Goal: Task Accomplishment & Management: Manage account settings

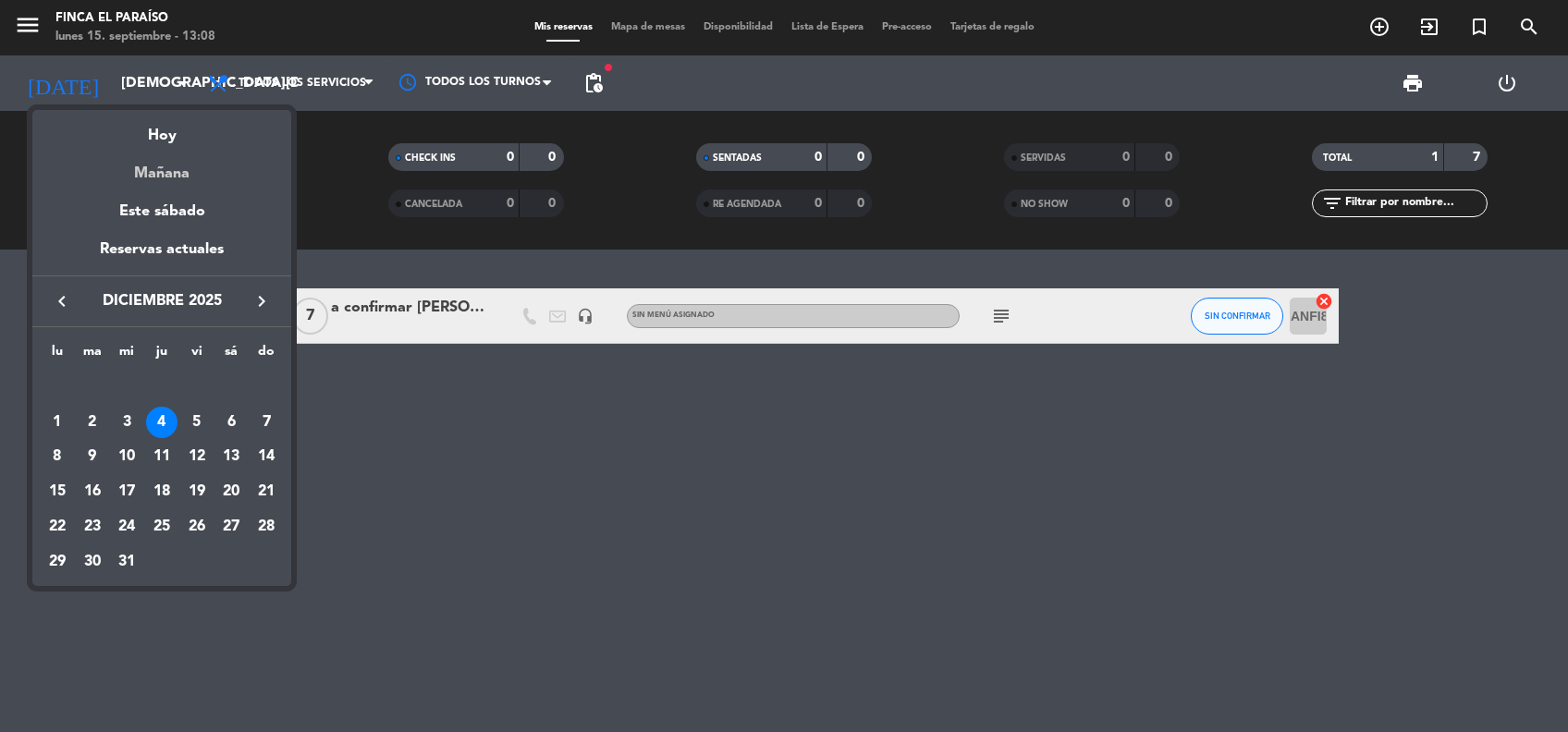
click at [145, 164] on div "Mañana" at bounding box center [161, 166] width 258 height 38
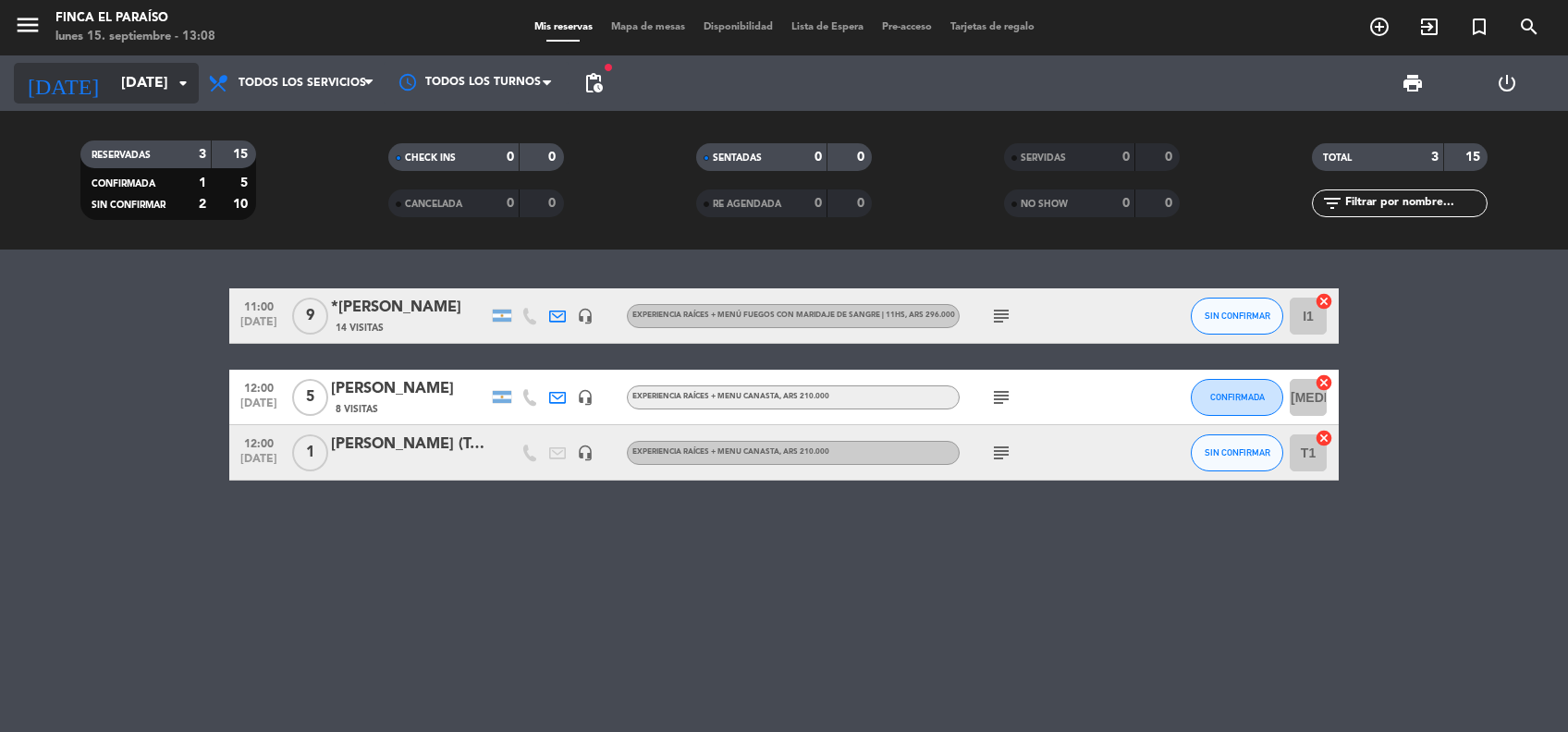
click at [112, 87] on input "[DATE]" at bounding box center [208, 83] width 195 height 36
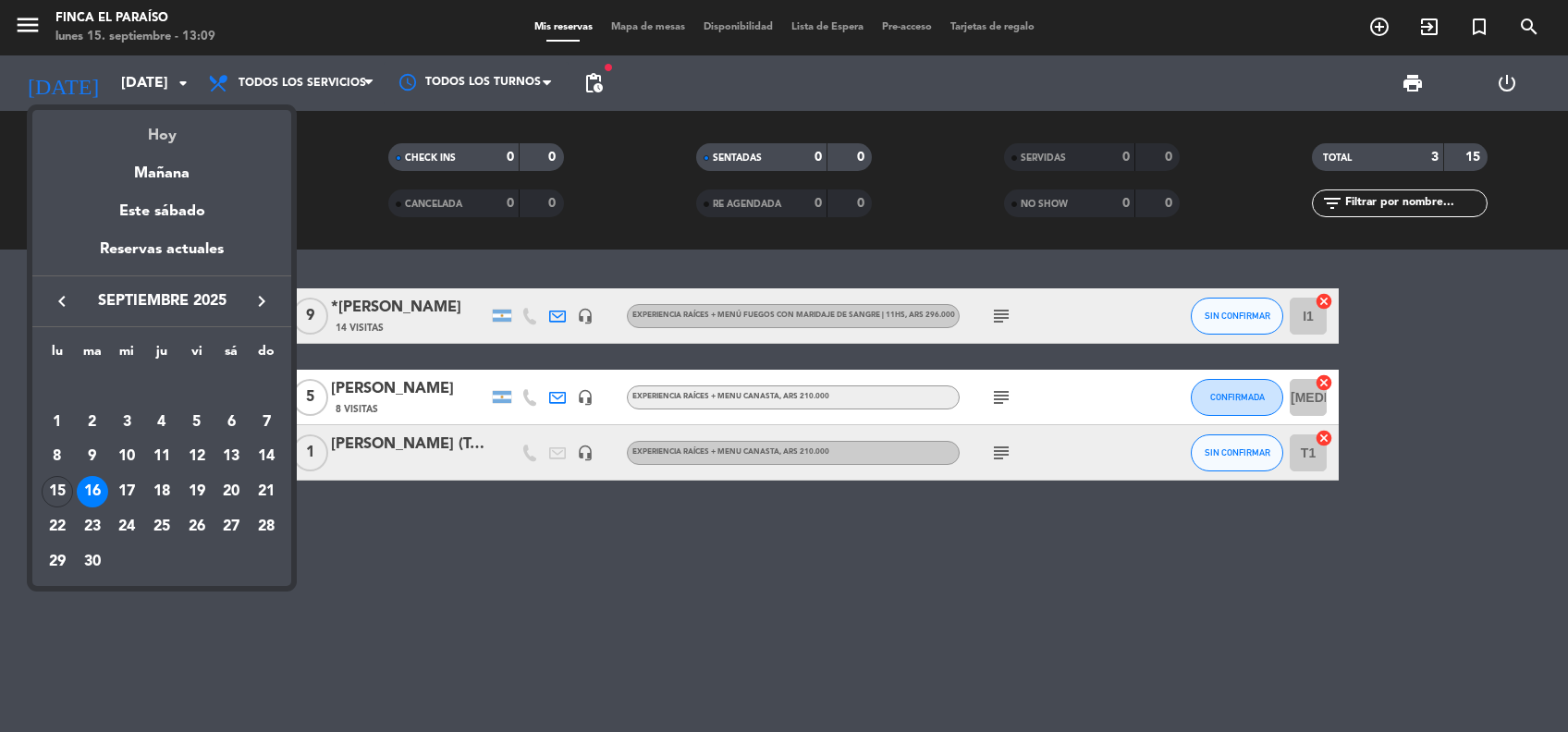
click at [161, 134] on div "Hoy" at bounding box center [161, 128] width 258 height 38
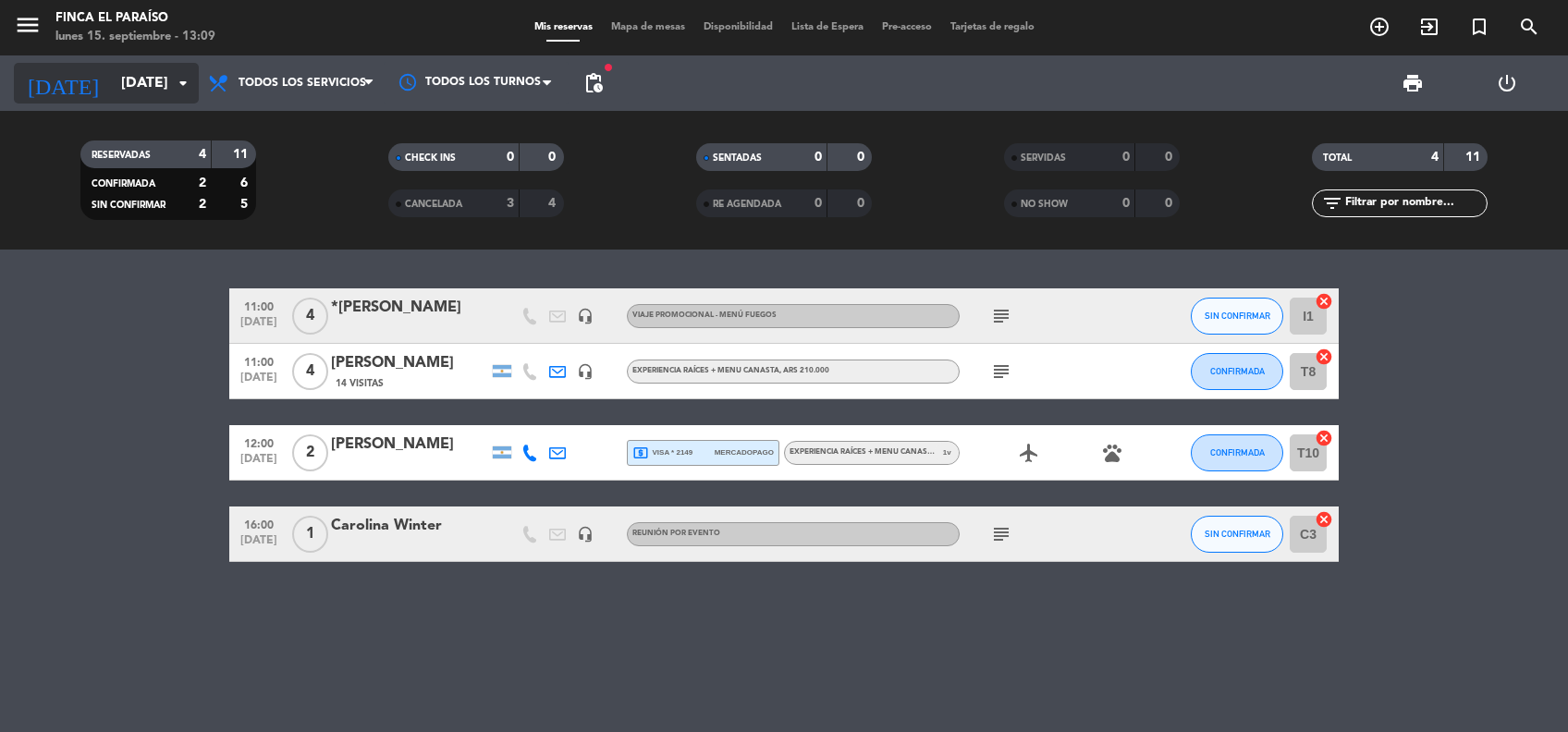
click at [154, 76] on input "[DATE]" at bounding box center [208, 83] width 195 height 36
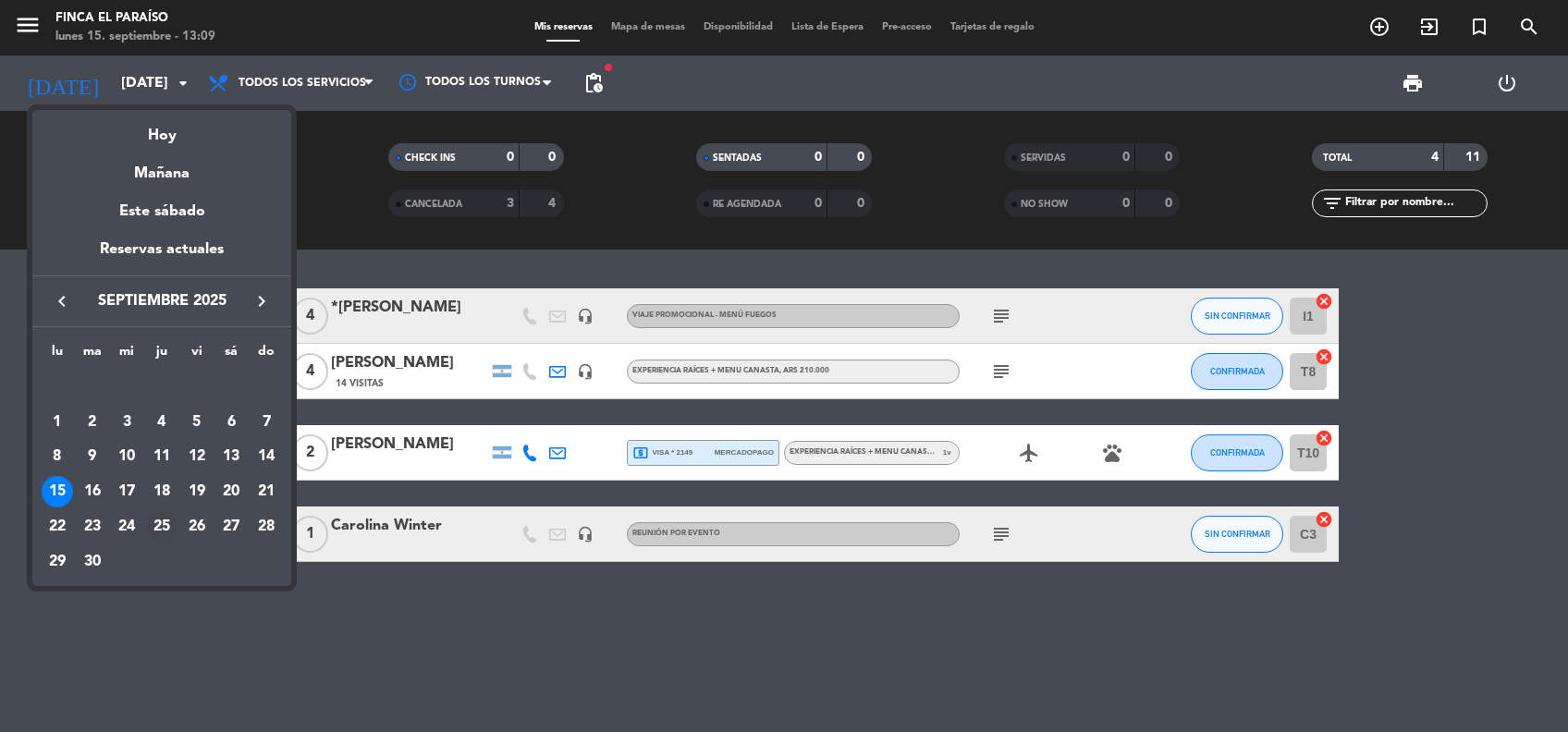
click at [161, 523] on div "25" at bounding box center [161, 526] width 31 height 31
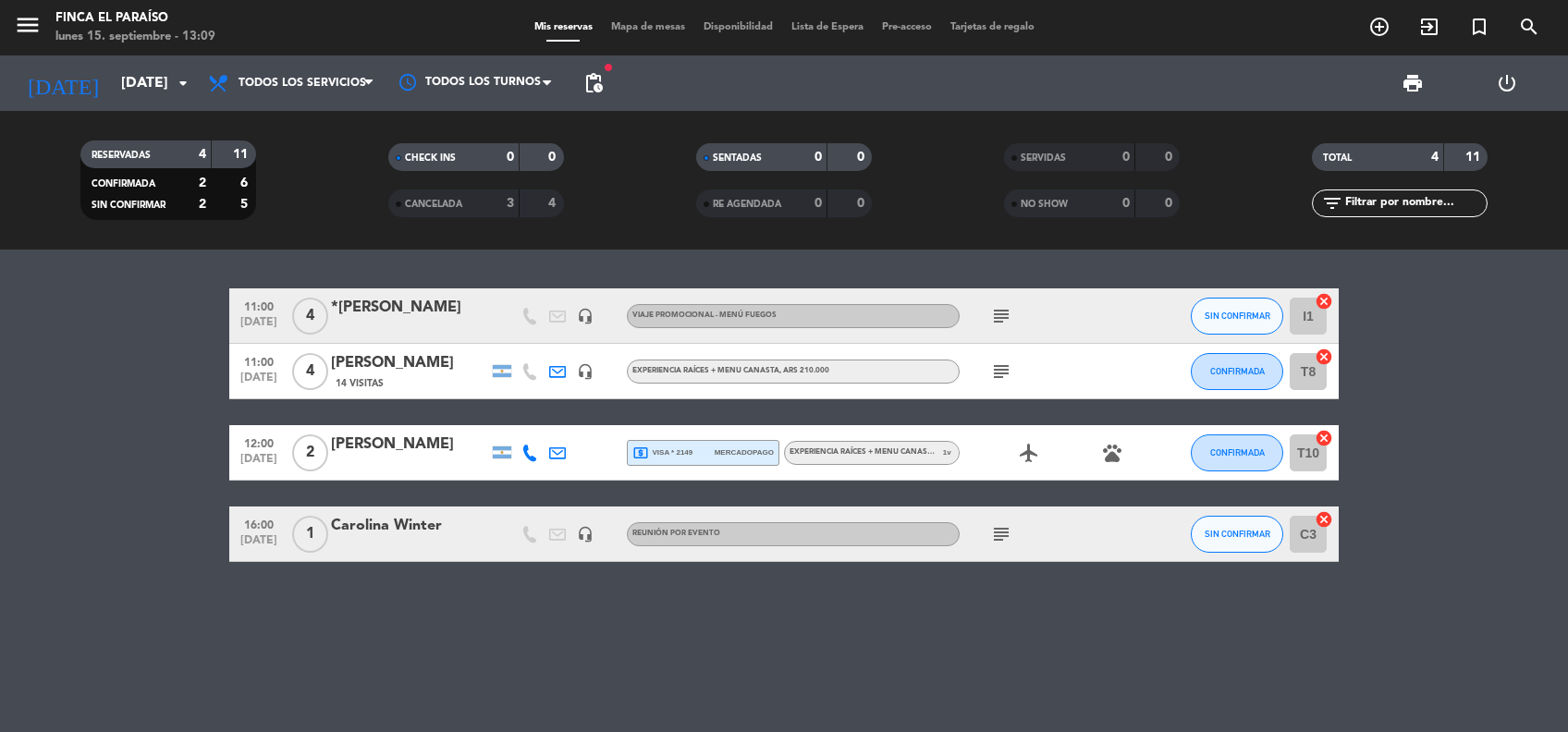
type input "[DEMOGRAPHIC_DATA][DATE]"
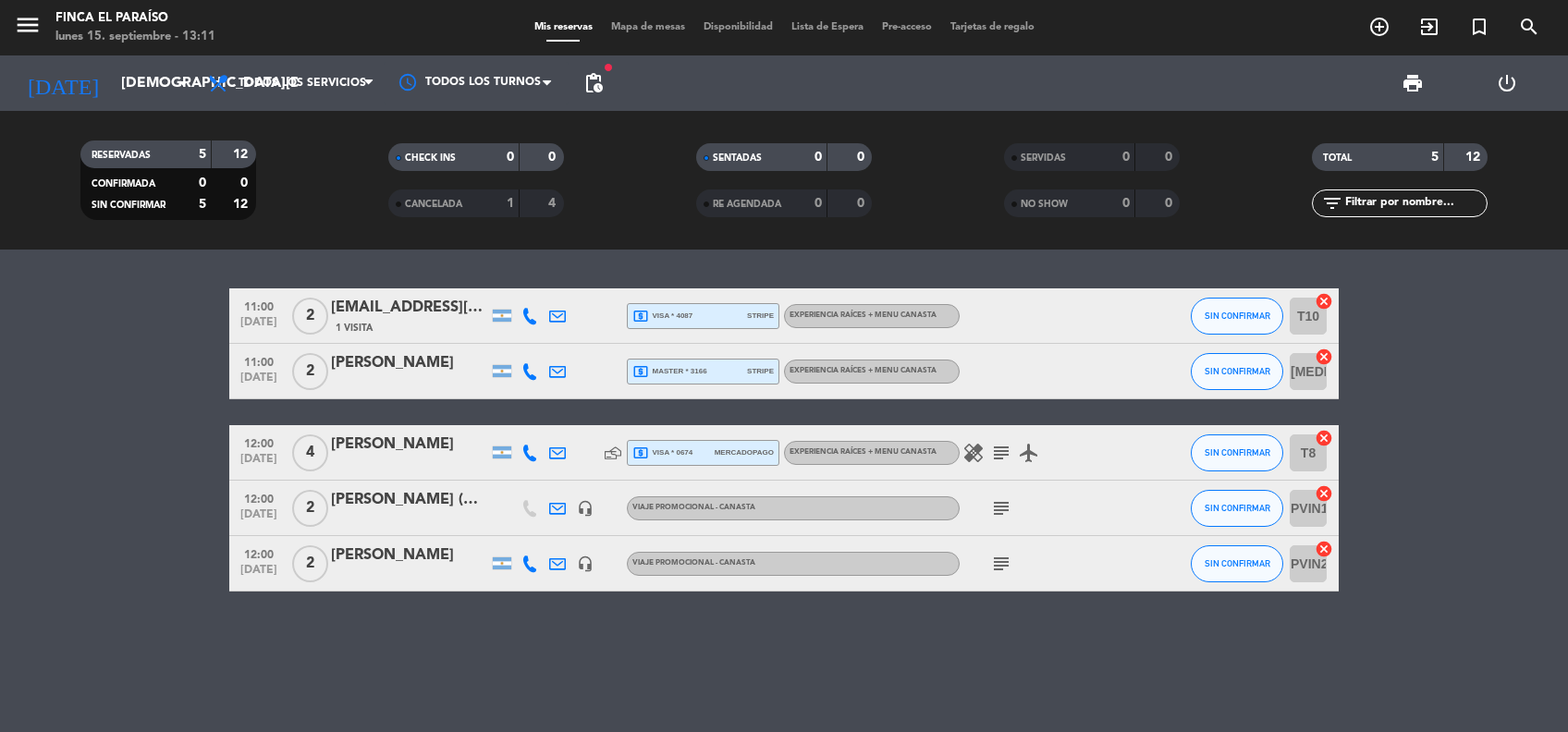
click at [423, 307] on div "[EMAIL_ADDRESS][DOMAIN_NAME]" at bounding box center [409, 307] width 158 height 24
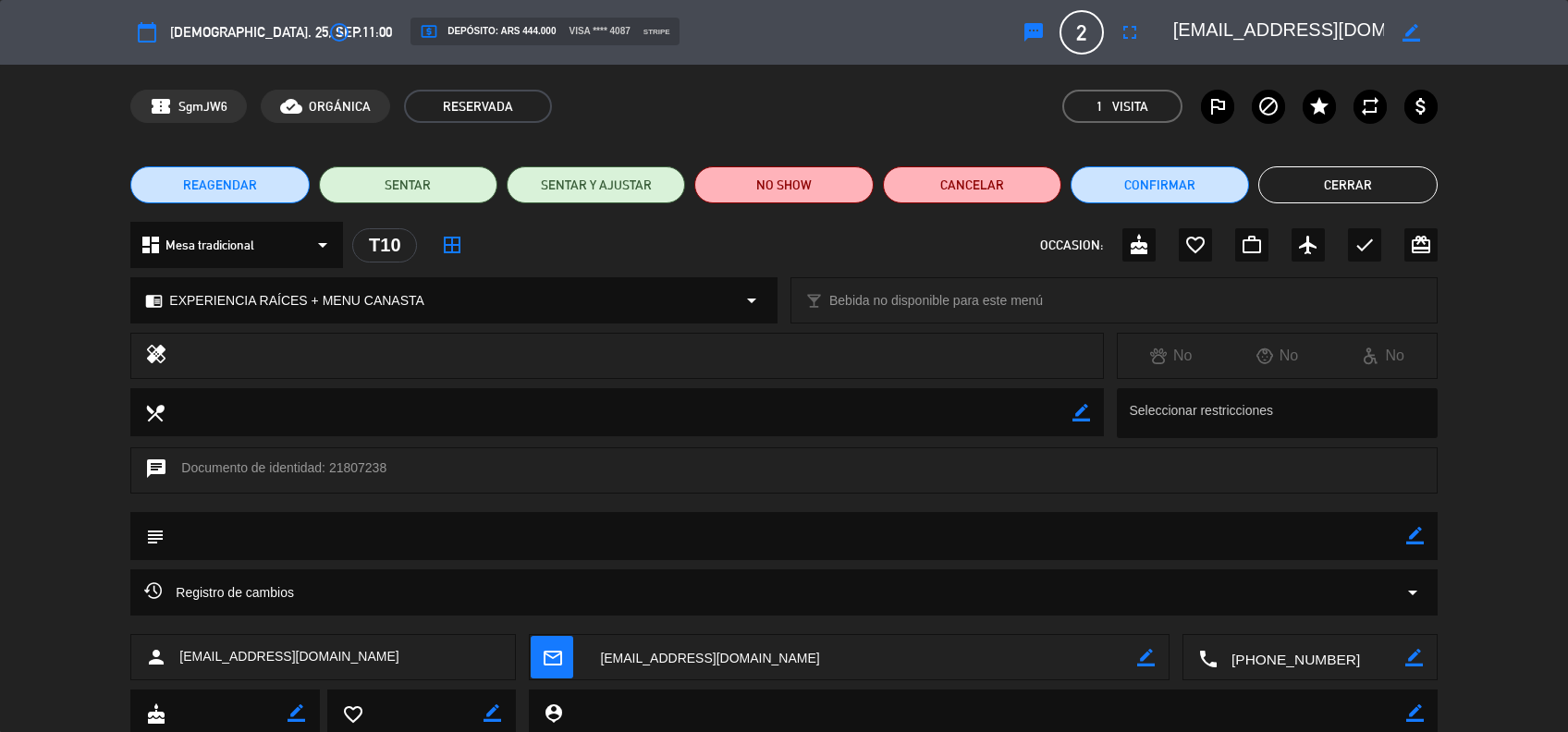
click at [1407, 36] on icon "border_color" at bounding box center [1411, 33] width 18 height 18
drag, startPoint x: 1386, startPoint y: 29, endPoint x: 908, endPoint y: 41, distance: 478.2
click at [908, 41] on div "calendar_today [DEMOGRAPHIC_DATA]. 25, sep. access_time 11:00 local_atm Depósit…" at bounding box center [783, 31] width 1306 height 44
click at [1212, 26] on textarea at bounding box center [1278, 32] width 211 height 33
drag, startPoint x: 1171, startPoint y: 25, endPoint x: 1269, endPoint y: 24, distance: 98.0
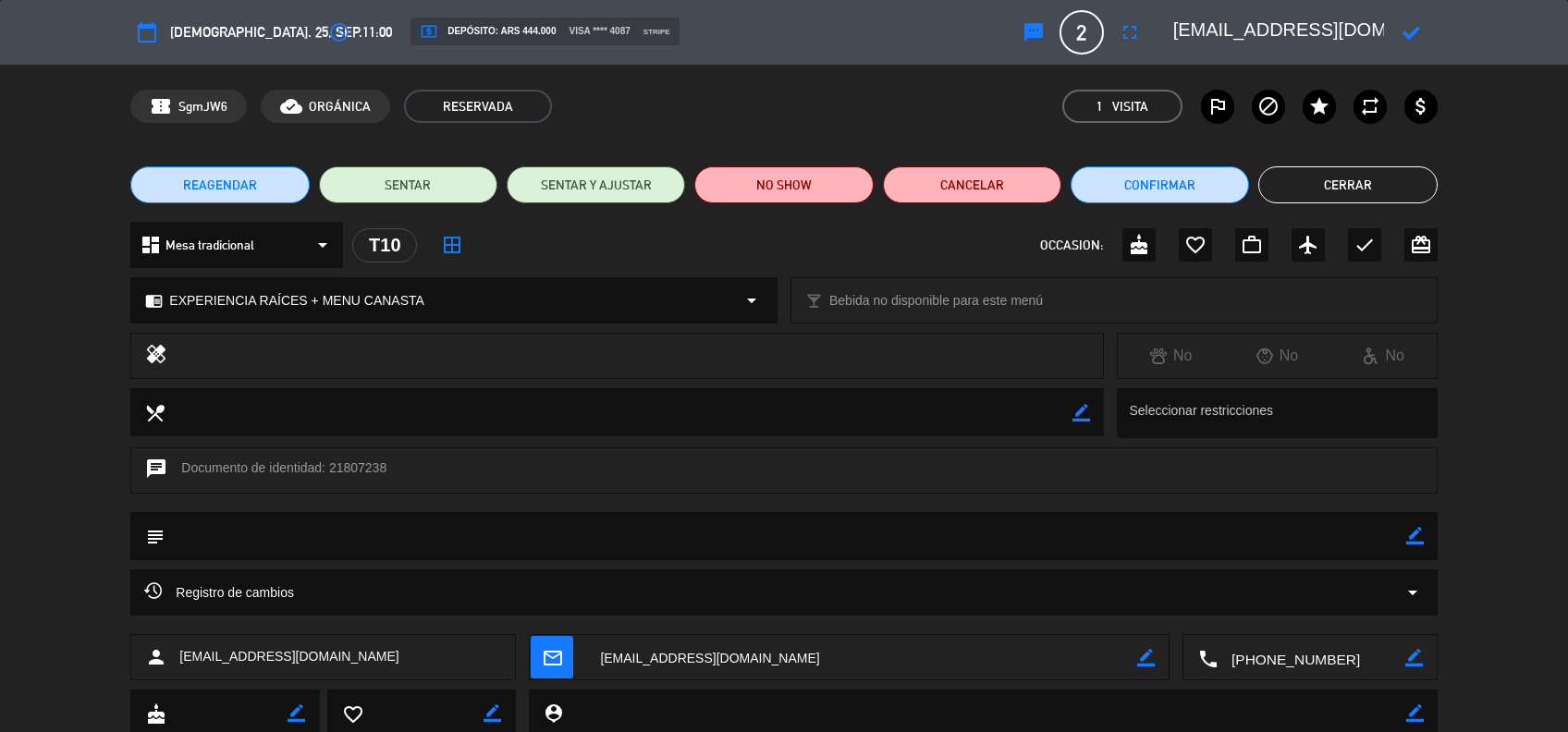
click at [1269, 24] on div at bounding box center [1298, 32] width 277 height 33
drag, startPoint x: 1382, startPoint y: 31, endPoint x: 1130, endPoint y: 44, distance: 252.3
click at [1130, 44] on div "calendar_today [DEMOGRAPHIC_DATA]. 25, sep. access_time 11:00 local_atm Depósit…" at bounding box center [783, 31] width 1306 height 44
click at [1312, 25] on textarea at bounding box center [1278, 32] width 211 height 33
type textarea "[PERSON_NAME] 1"
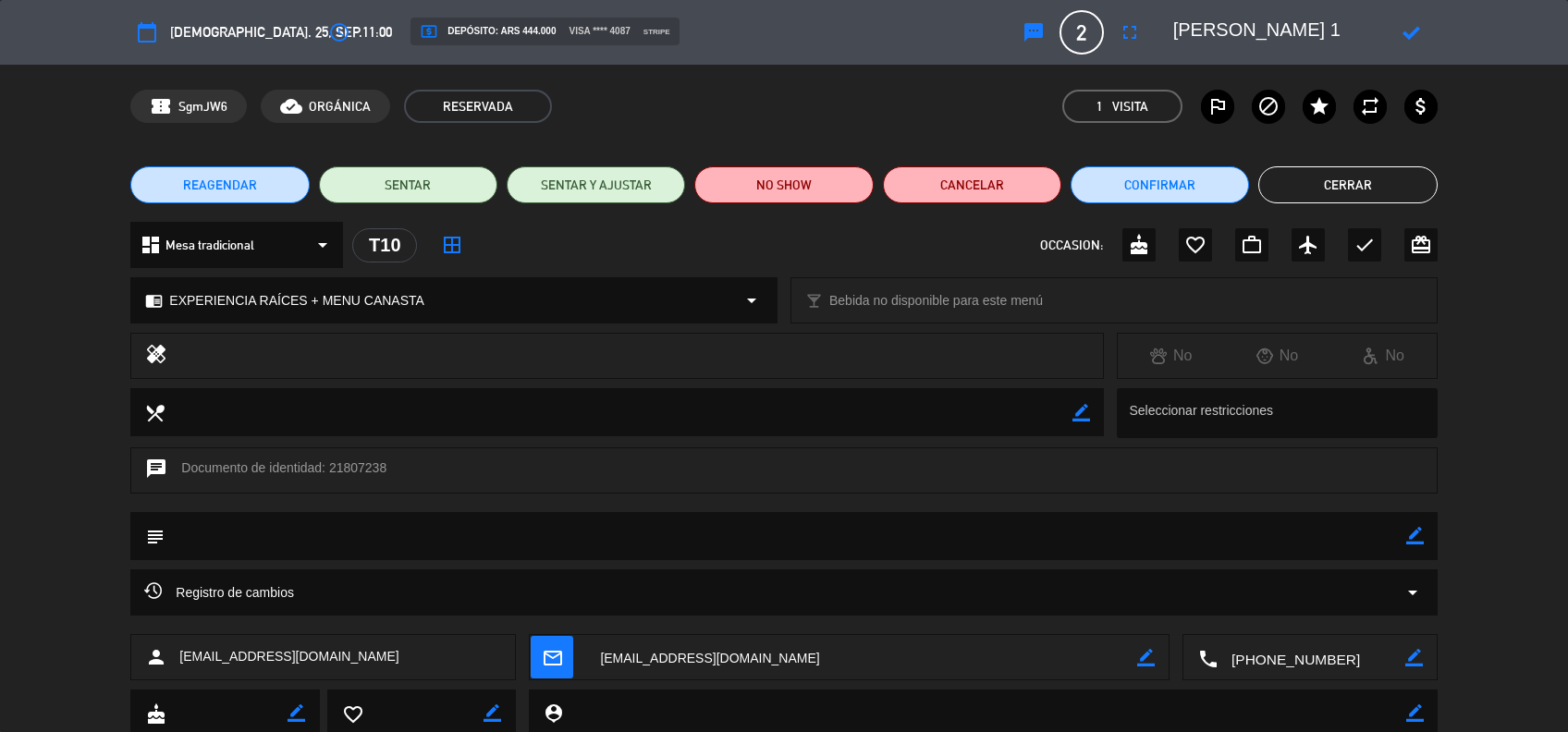
click at [1408, 34] on icon at bounding box center [1411, 33] width 18 height 18
drag, startPoint x: 1401, startPoint y: 535, endPoint x: 1415, endPoint y: 539, distance: 14.6
click at [1415, 539] on div "subject border_color" at bounding box center [783, 535] width 1306 height 48
click at [1415, 539] on icon "border_color" at bounding box center [1414, 535] width 18 height 18
click at [1314, 533] on textarea at bounding box center [784, 535] width 1240 height 47
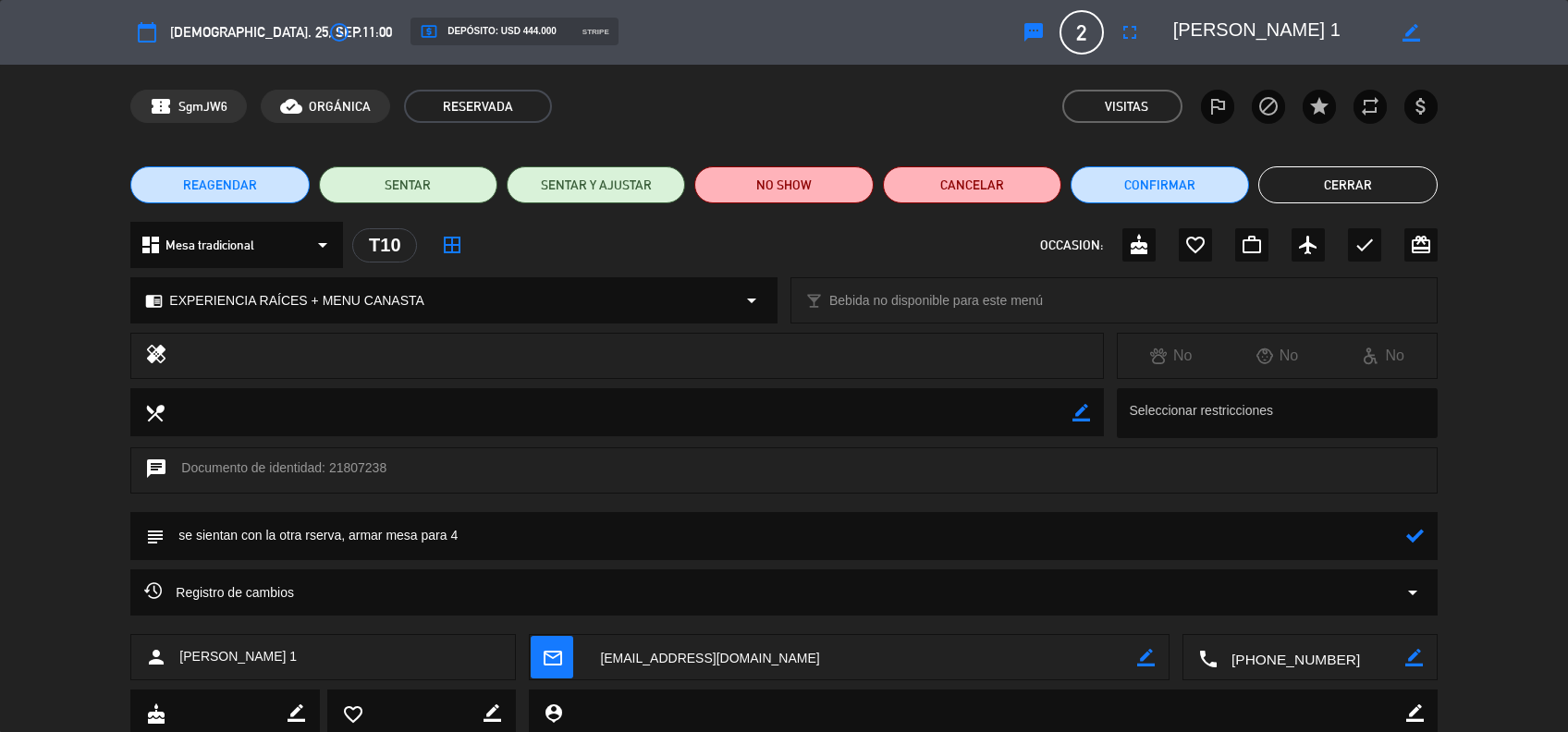
type textarea "se sientan con la otra rserva, armar mesa para 4"
click at [1418, 537] on icon at bounding box center [1414, 535] width 18 height 18
click at [1356, 181] on button "Cerrar" at bounding box center [1347, 185] width 178 height 37
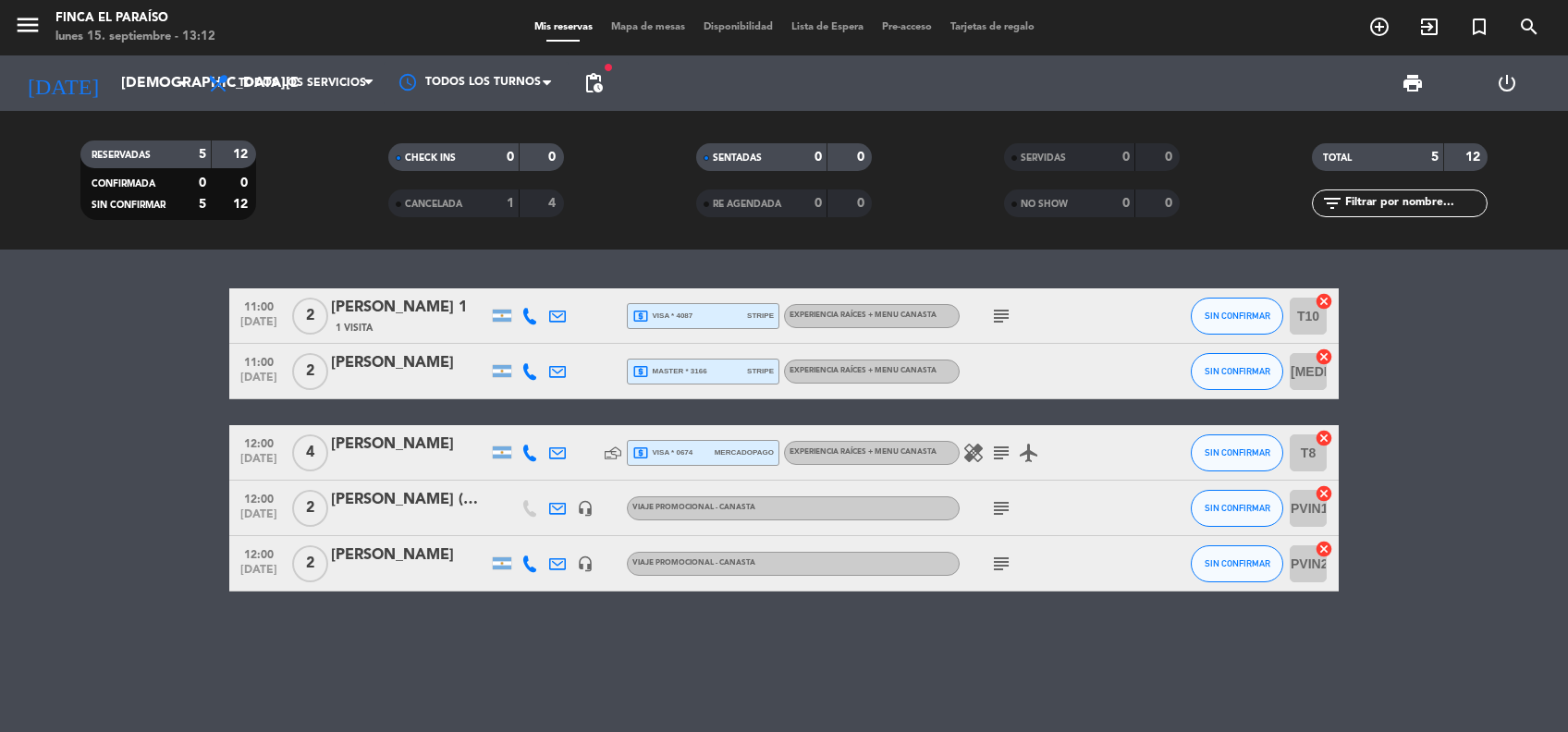
click at [389, 380] on div at bounding box center [409, 383] width 158 height 15
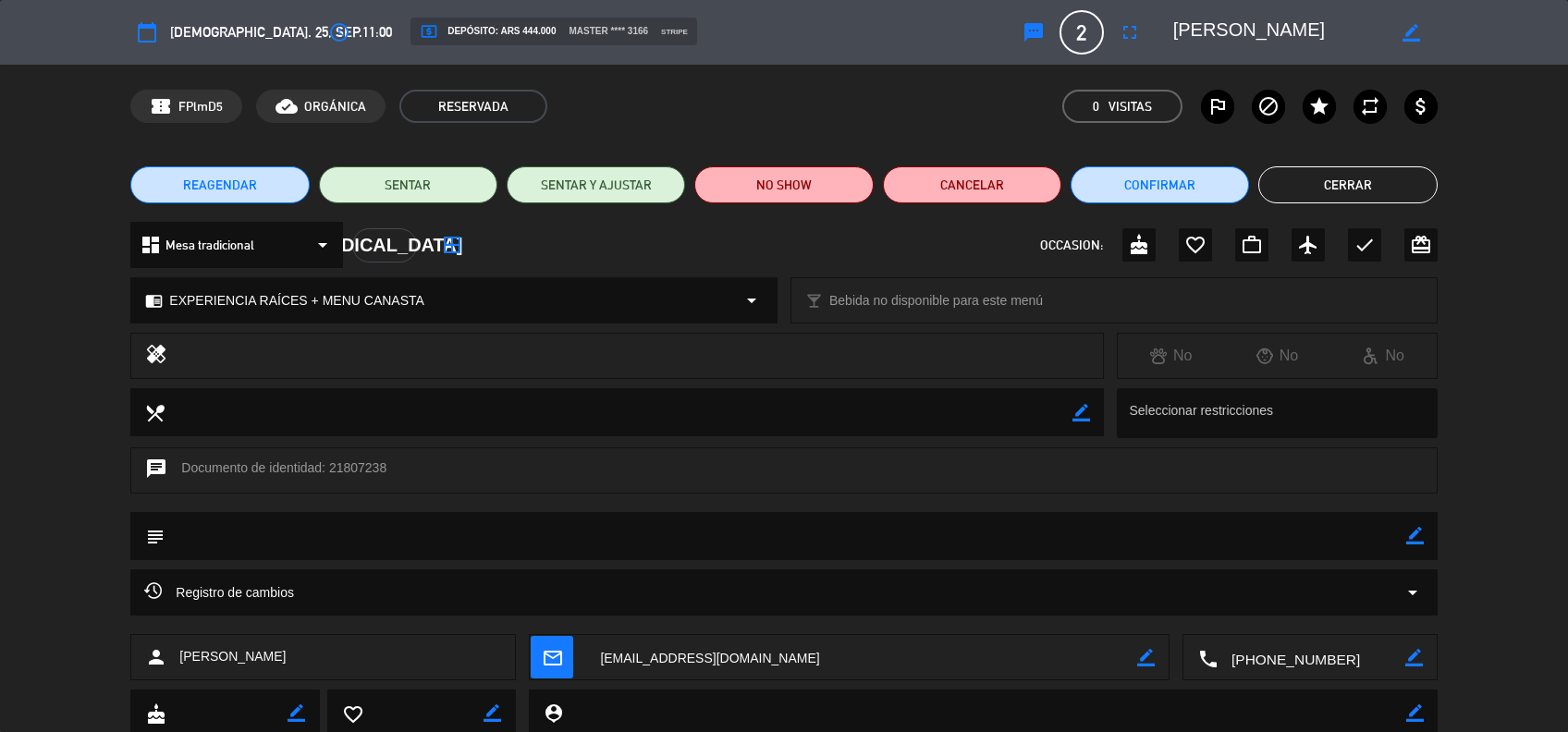
click at [1418, 29] on icon "border_color" at bounding box center [1411, 33] width 18 height 18
drag, startPoint x: 1335, startPoint y: 36, endPoint x: 954, endPoint y: 43, distance: 381.1
click at [954, 43] on div "calendar_today [DEMOGRAPHIC_DATA]. 25, sep. access_time 11:00 local_atm Depósit…" at bounding box center [783, 31] width 1306 height 44
type textarea "[PERSON_NAME] 2"
click at [1404, 26] on icon at bounding box center [1411, 33] width 18 height 18
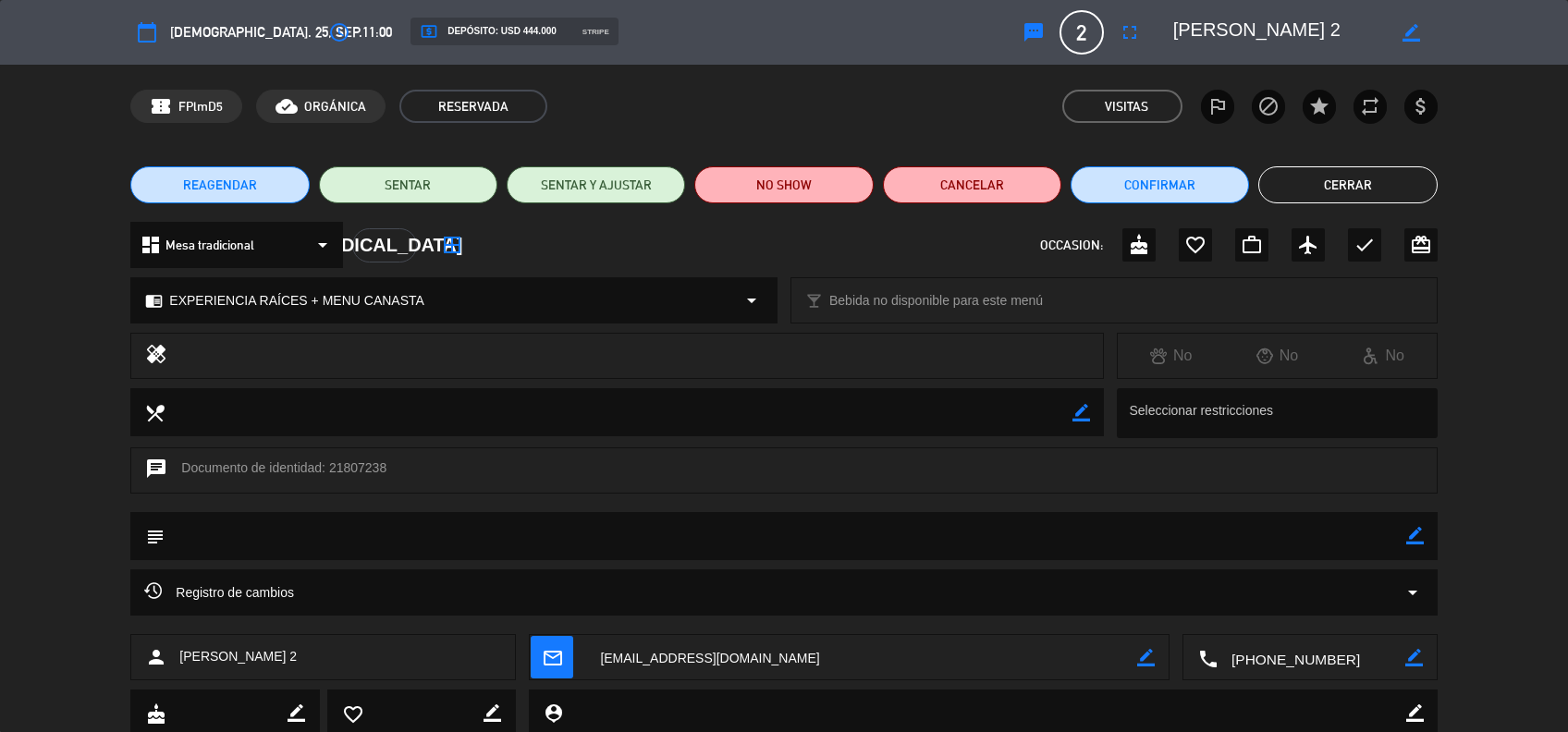
click at [1346, 184] on button "Cerrar" at bounding box center [1347, 185] width 178 height 37
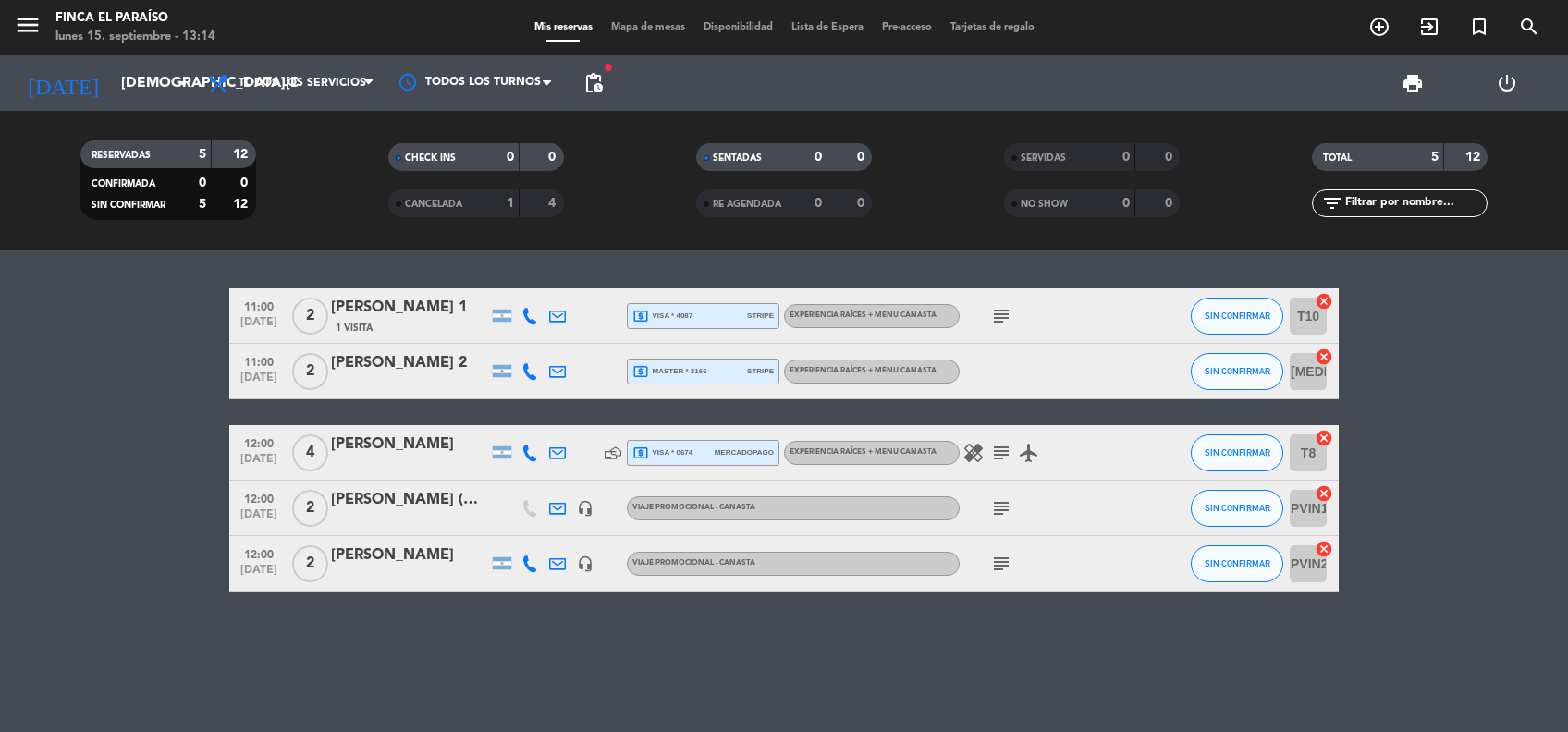
click at [390, 303] on div "[PERSON_NAME] 1" at bounding box center [409, 307] width 158 height 24
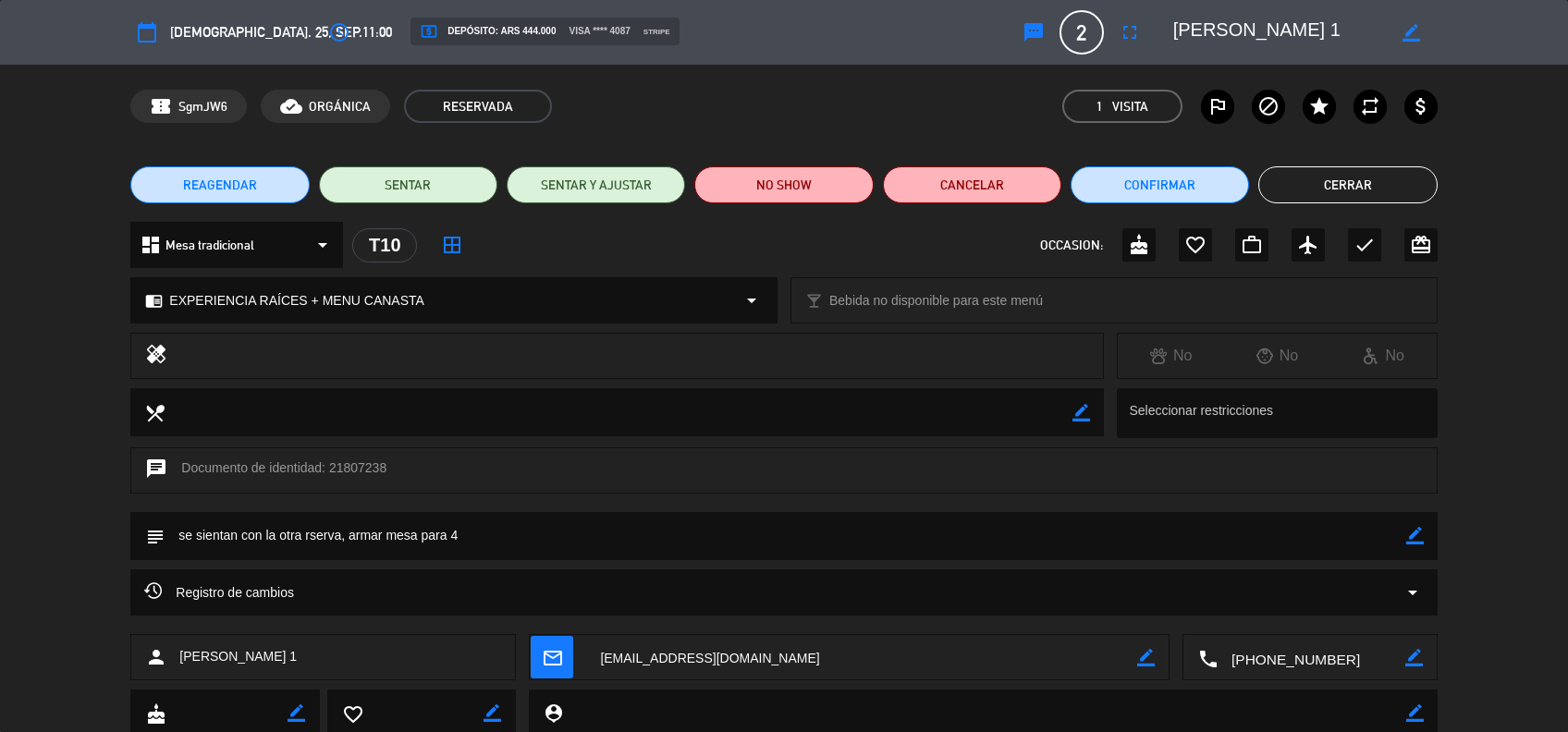
drag, startPoint x: 489, startPoint y: 527, endPoint x: 177, endPoint y: 526, distance: 312.0
click at [177, 526] on textarea at bounding box center [784, 535] width 1240 height 47
click at [1353, 177] on button "Cerrar" at bounding box center [1347, 185] width 178 height 37
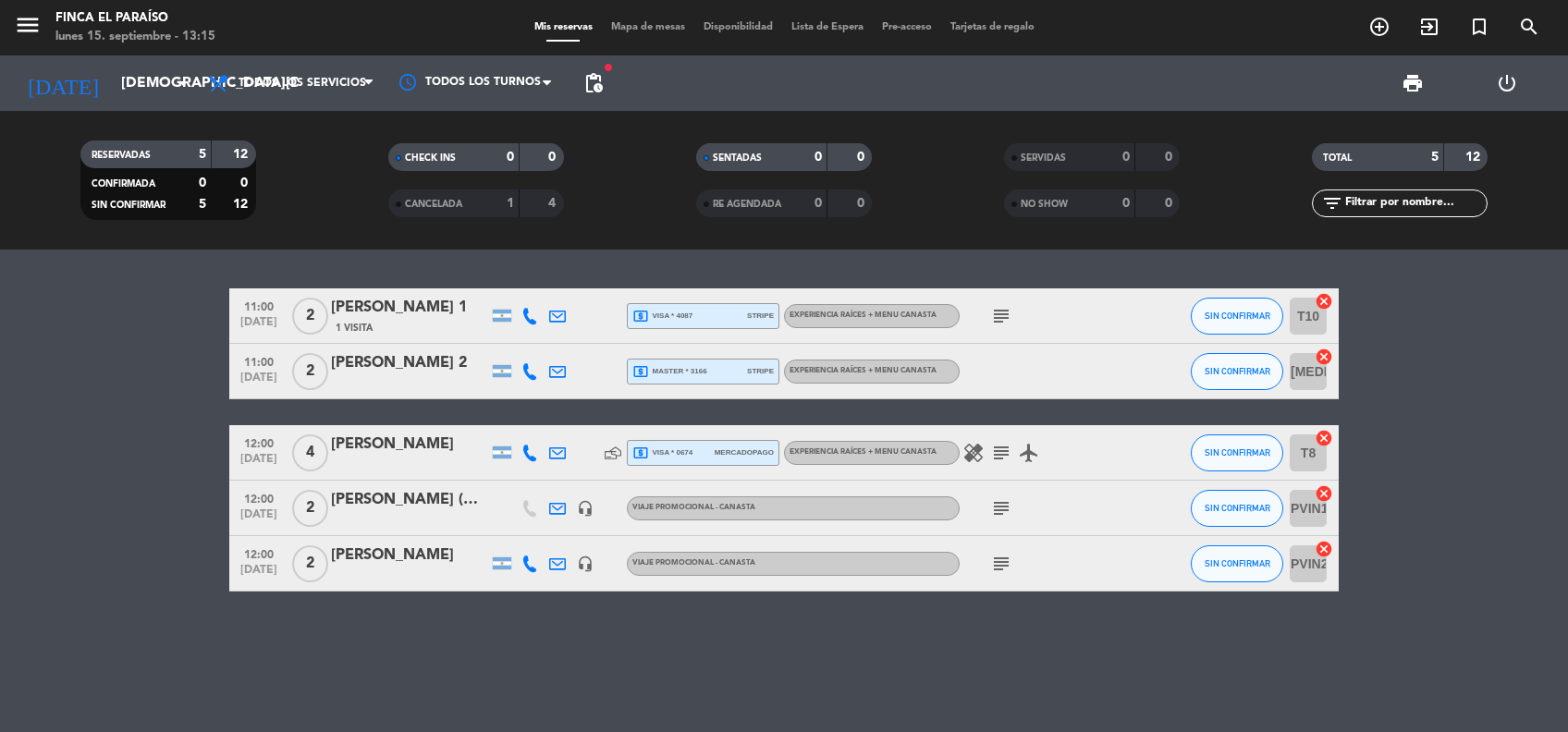
click at [374, 361] on div "[PERSON_NAME] 2" at bounding box center [409, 363] width 158 height 24
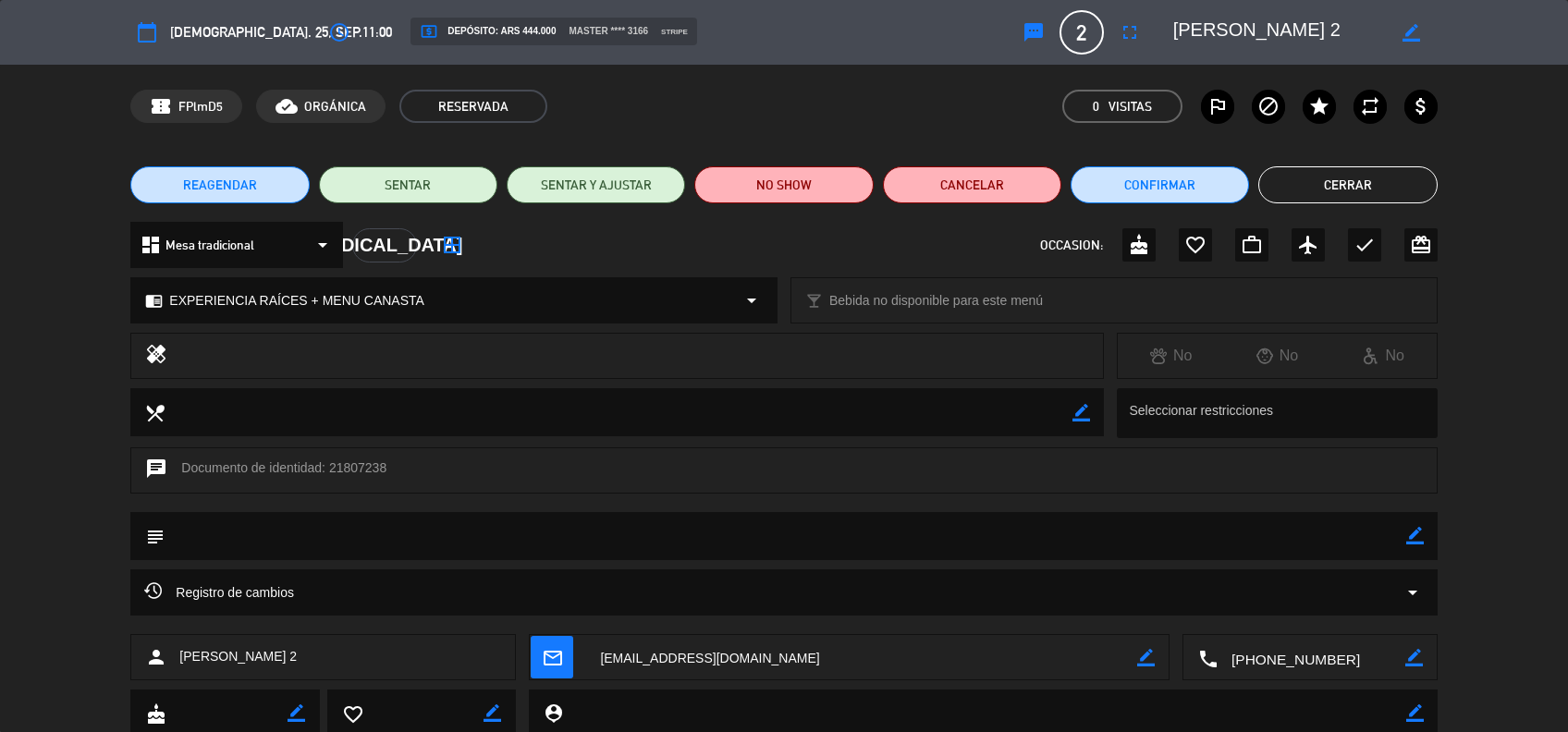
click at [1413, 534] on icon "border_color" at bounding box center [1414, 535] width 18 height 18
click at [1317, 539] on textarea at bounding box center [784, 535] width 1240 height 47
paste textarea "se sientan con la otra rserva, armar mesa para 4"
type textarea "se sientan con la otra reserva, armar mesa para 4"
click at [1412, 539] on icon at bounding box center [1414, 535] width 18 height 18
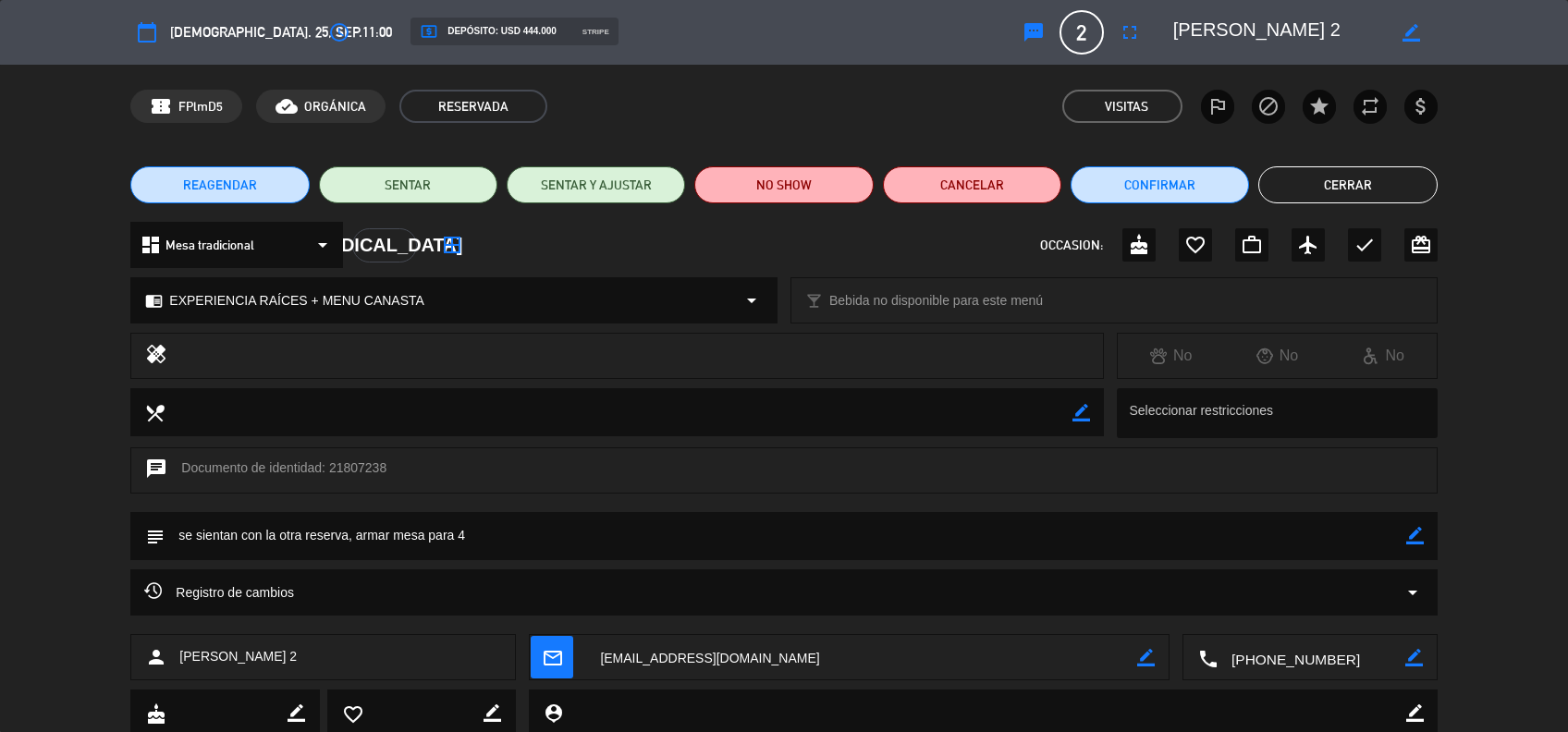
click at [1355, 171] on button "Cerrar" at bounding box center [1347, 185] width 178 height 37
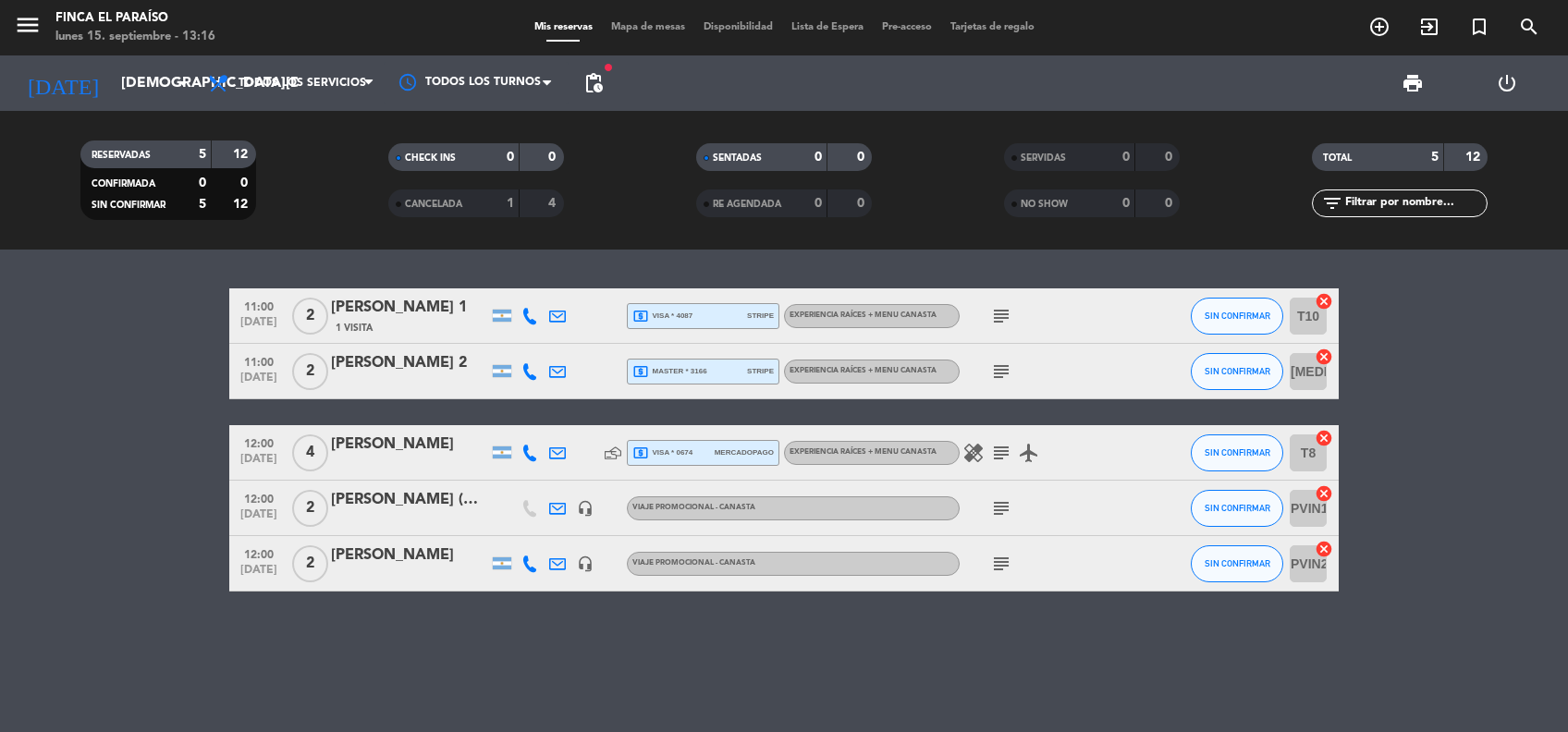
click at [131, 432] on bookings-row "11:00 [DATE] 2 [PERSON_NAME] 1 1 Visita local_atm visa * 4087 stripe EXPERIENCI…" at bounding box center [784, 440] width 1568 height 303
